Goal: Check status

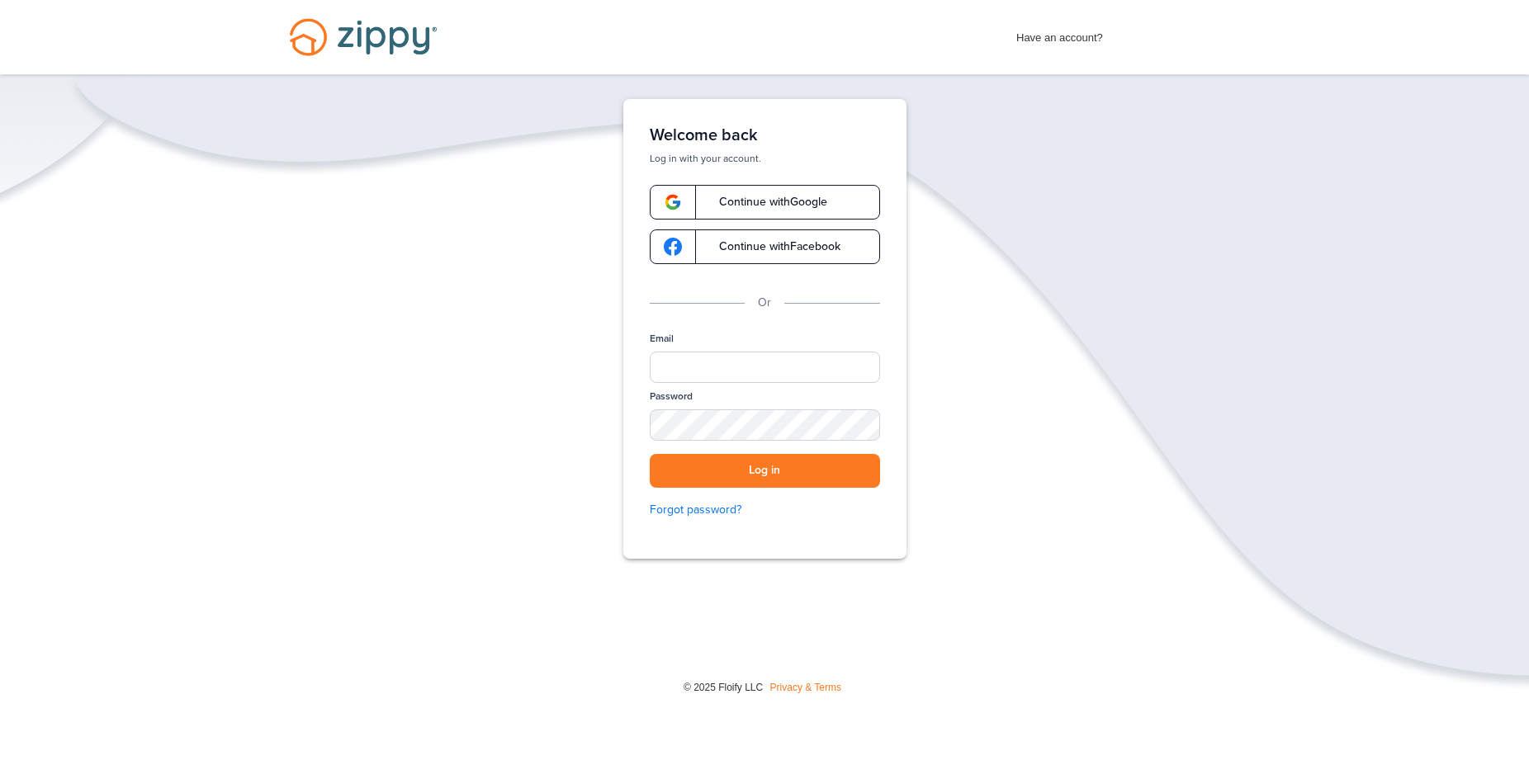
type input "**********"
click at [821, 475] on button "Log in" at bounding box center [765, 471] width 230 height 34
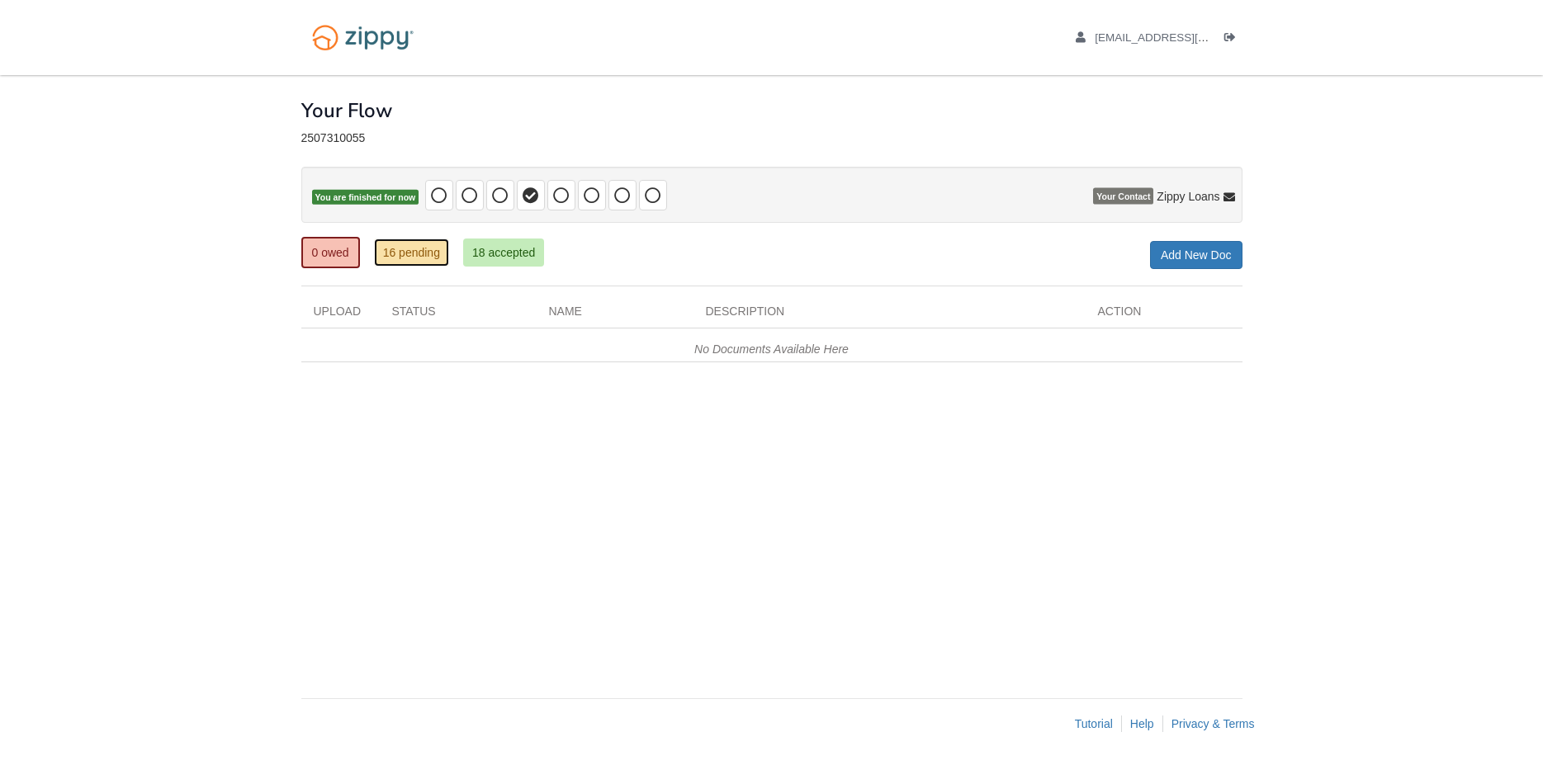
click at [423, 253] on link "16 pending" at bounding box center [411, 253] width 75 height 28
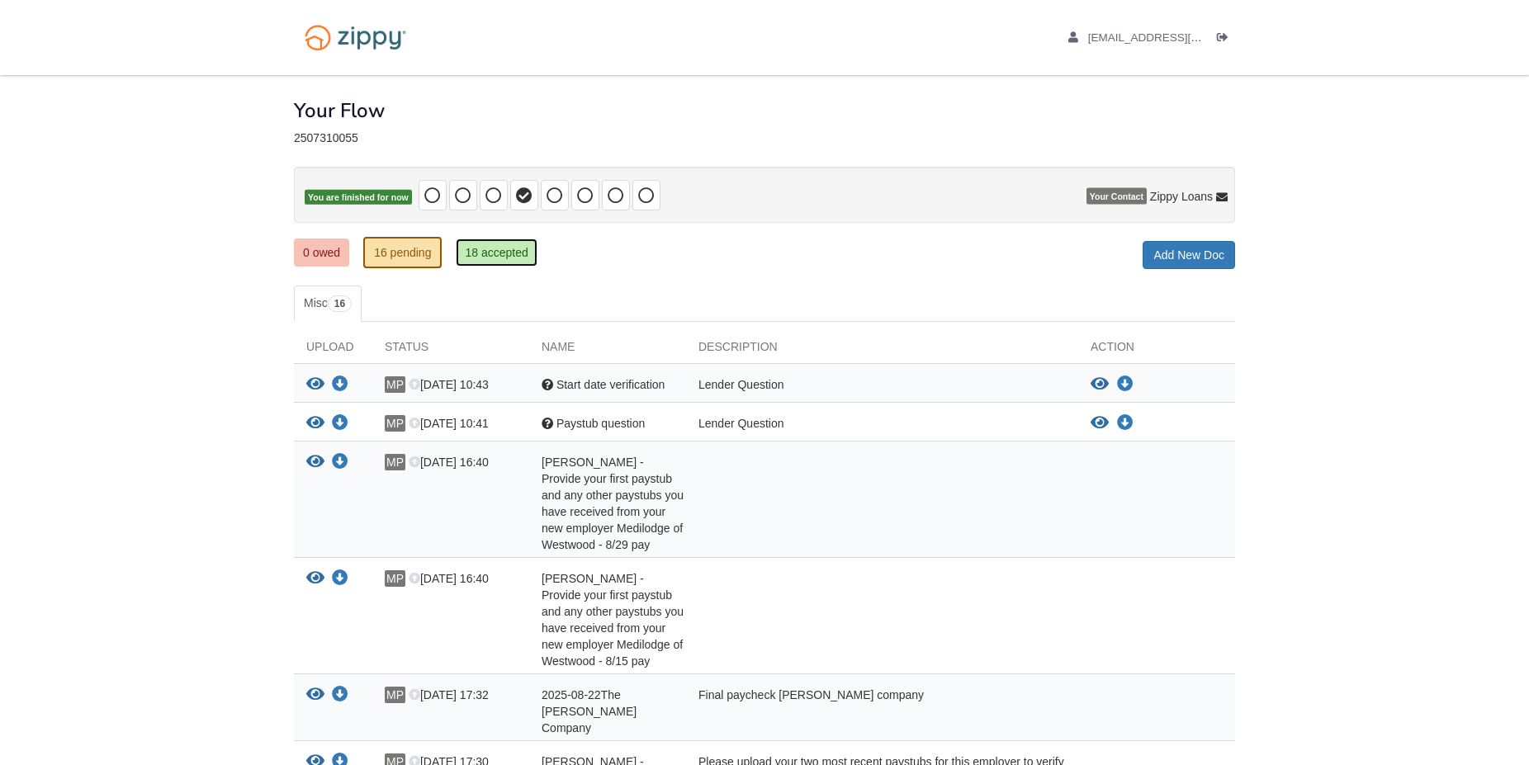
click at [469, 259] on link "18 accepted" at bounding box center [496, 253] width 81 height 28
